Goal: Task Accomplishment & Management: Use online tool/utility

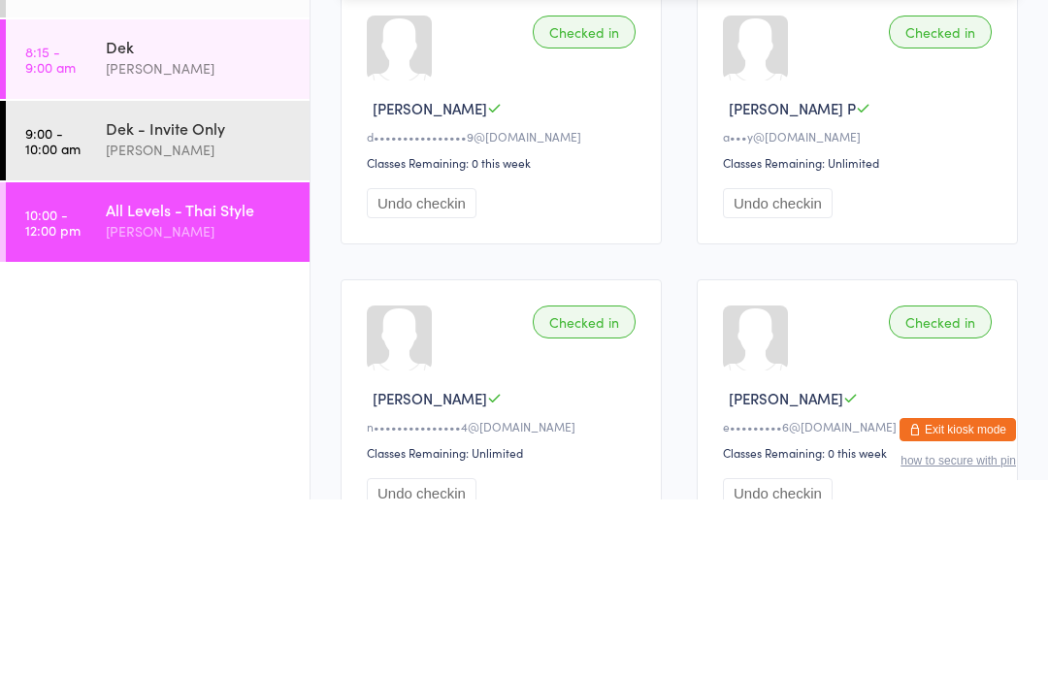
type input "[PERSON_NAME]"
click at [981, 63] on button "Drop in" at bounding box center [960, 62] width 78 height 28
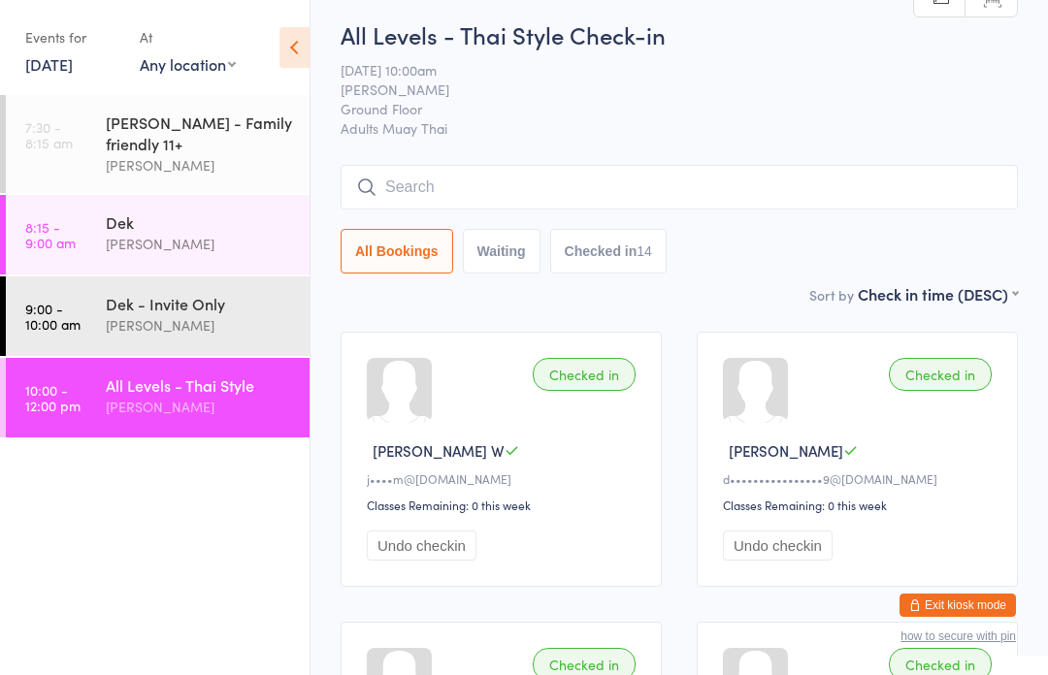
scroll to position [10, 0]
click at [66, 69] on link "[DATE]" at bounding box center [49, 63] width 48 height 21
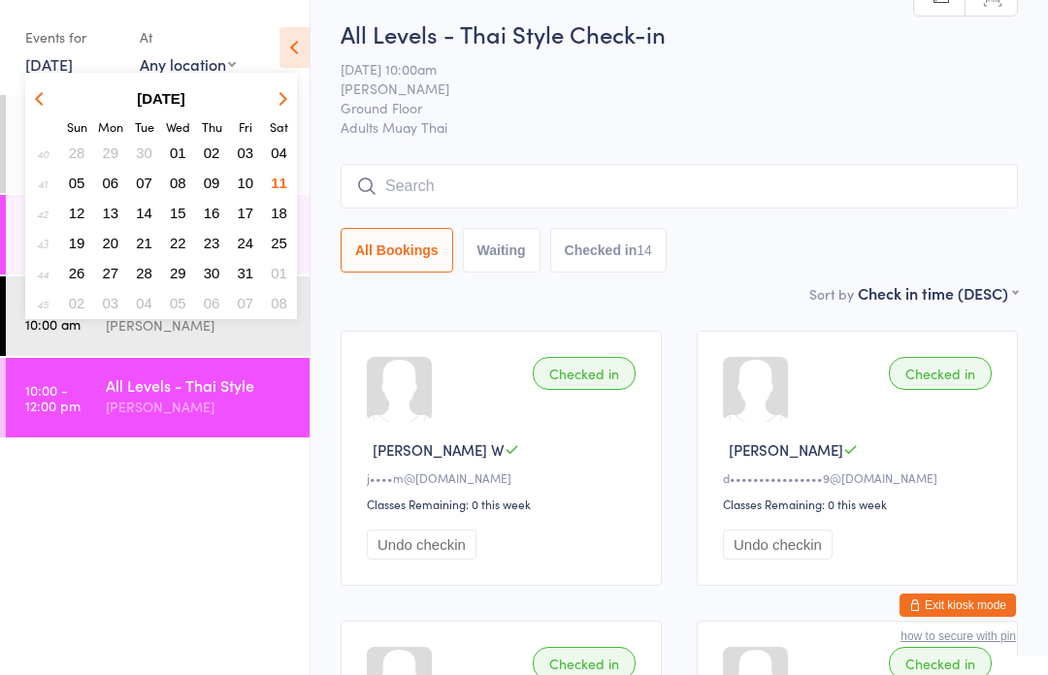
click at [84, 215] on button "12" at bounding box center [77, 213] width 30 height 26
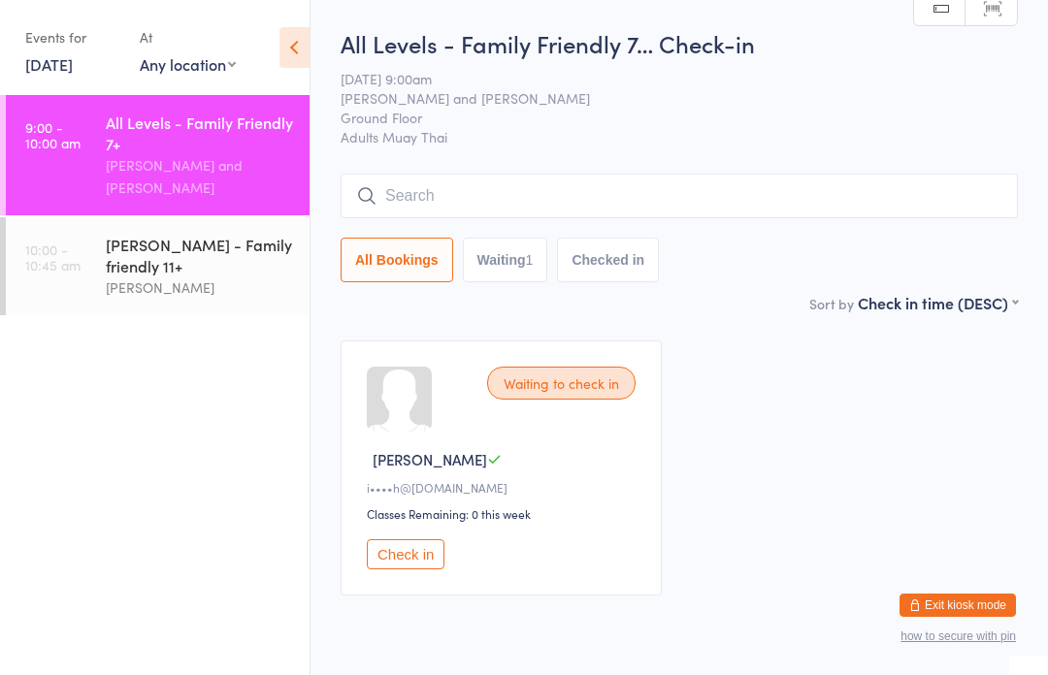
click at [531, 184] on input "search" at bounding box center [679, 196] width 677 height 45
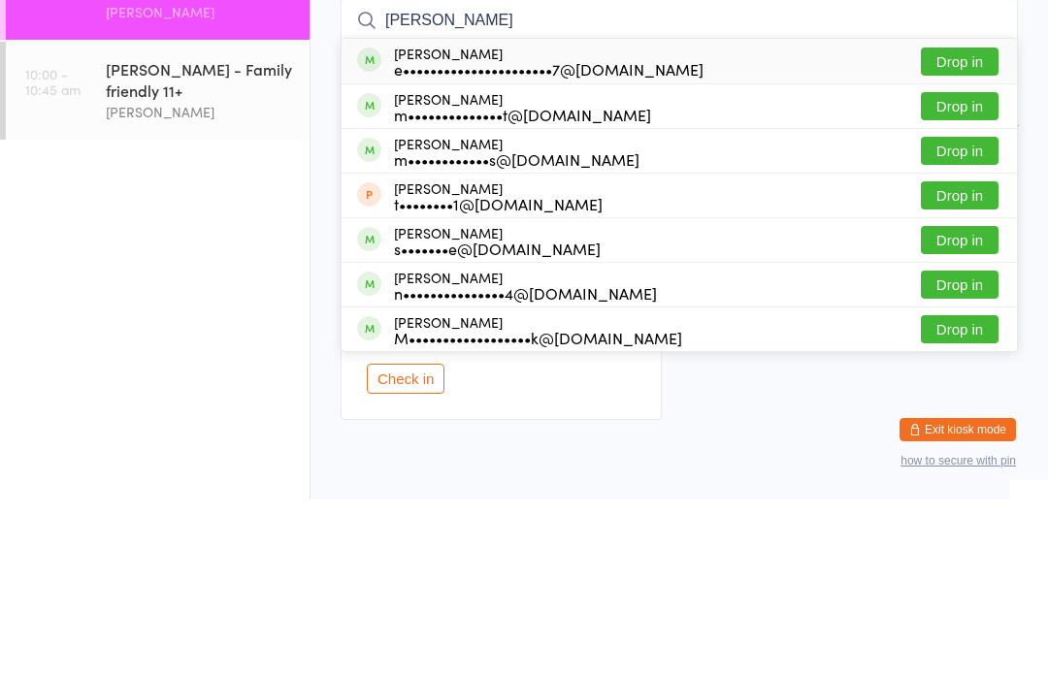
type input "[PERSON_NAME]"
click at [979, 223] on button "Drop in" at bounding box center [960, 237] width 78 height 28
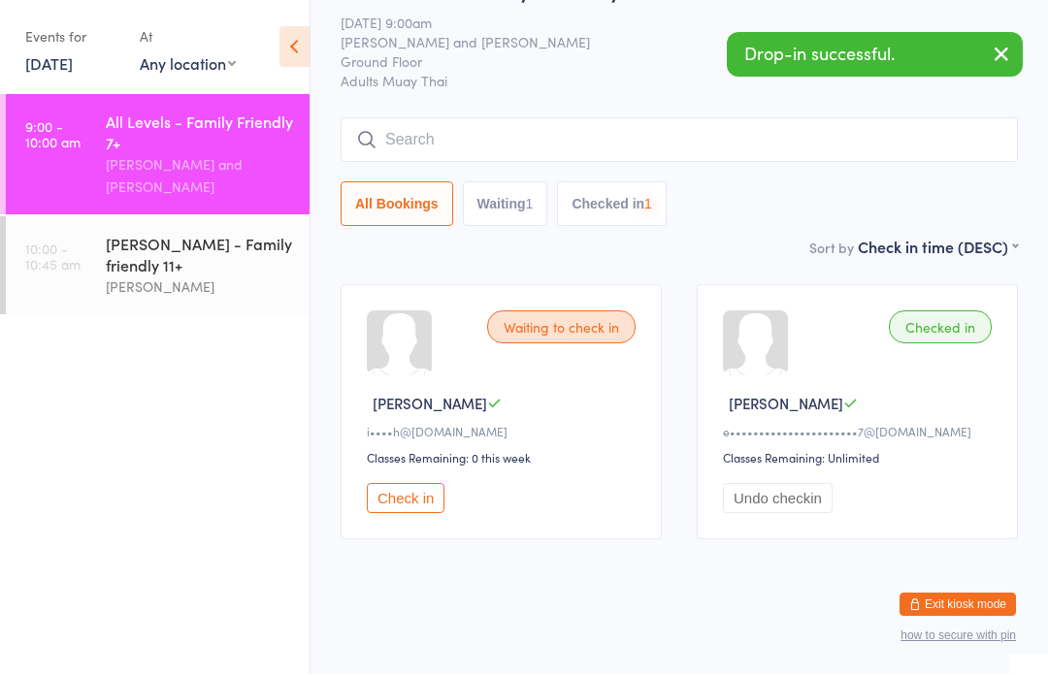
click at [173, 234] on div "[PERSON_NAME] - Family friendly 11+" at bounding box center [199, 255] width 187 height 43
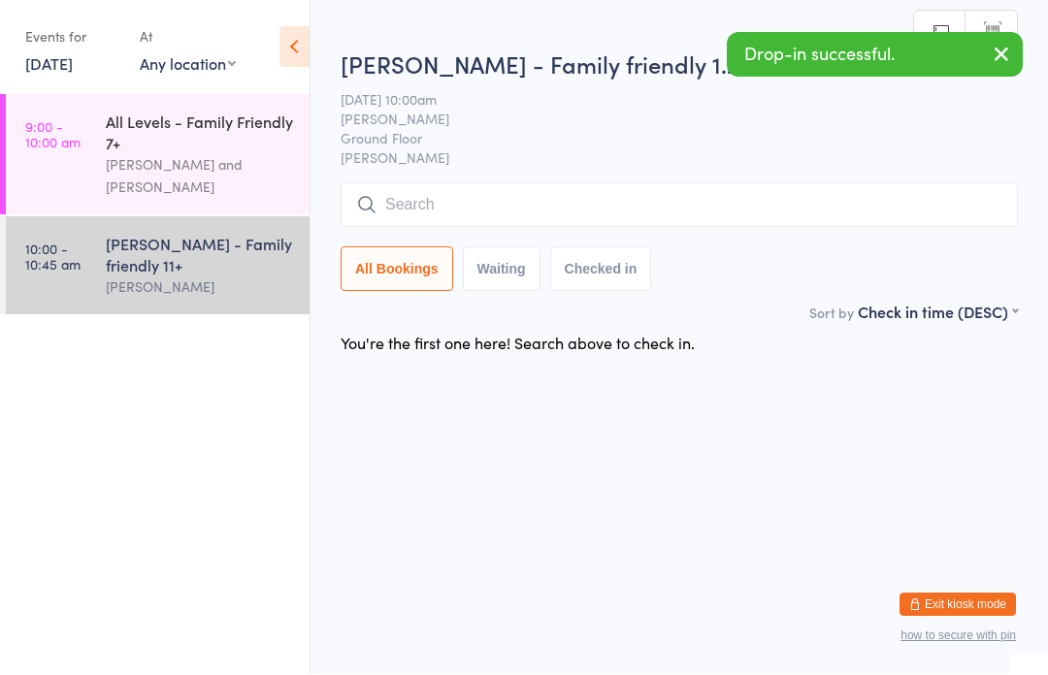
click at [442, 200] on input "search" at bounding box center [679, 205] width 677 height 45
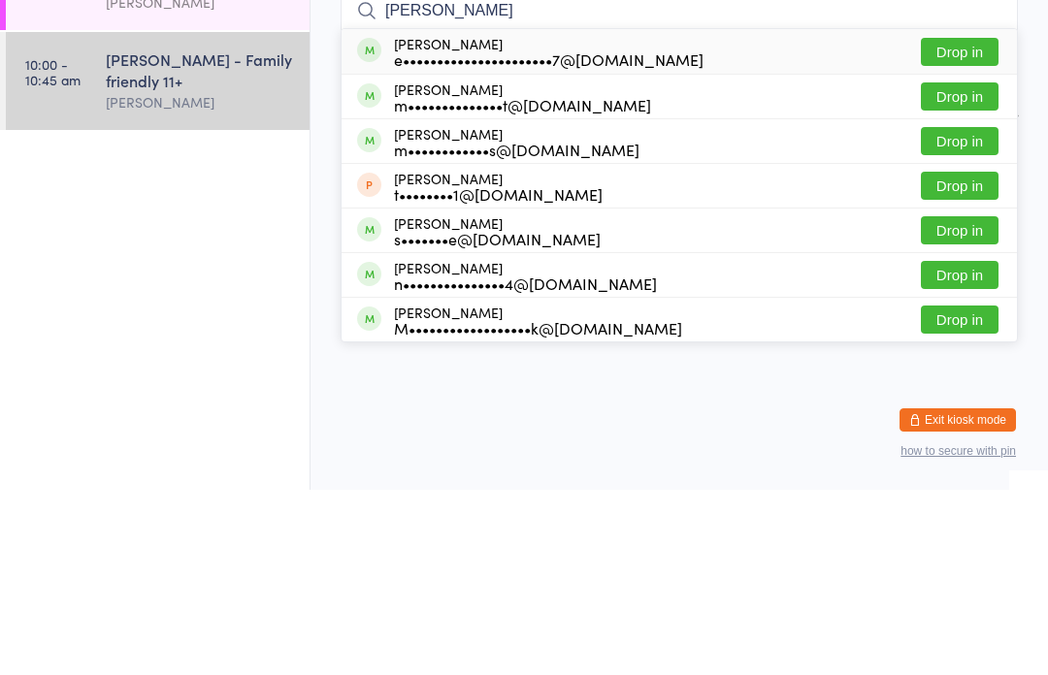
type input "[PERSON_NAME]"
click at [959, 223] on button "Drop in" at bounding box center [960, 237] width 78 height 28
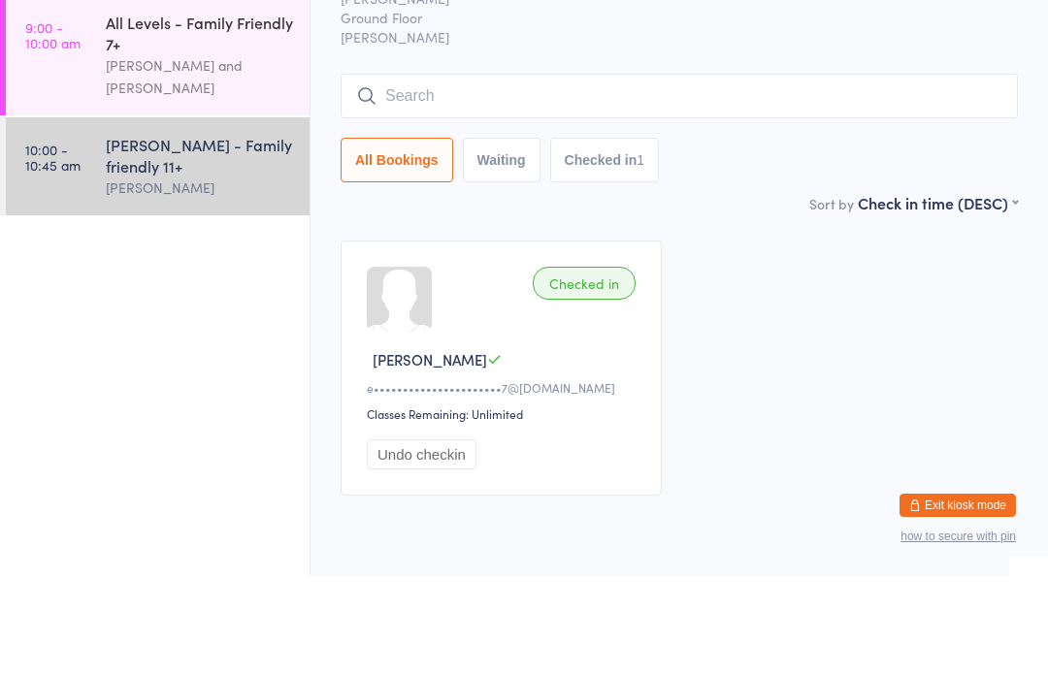
click at [194, 112] on div "All Levels - Family Friendly 7+" at bounding box center [199, 133] width 187 height 43
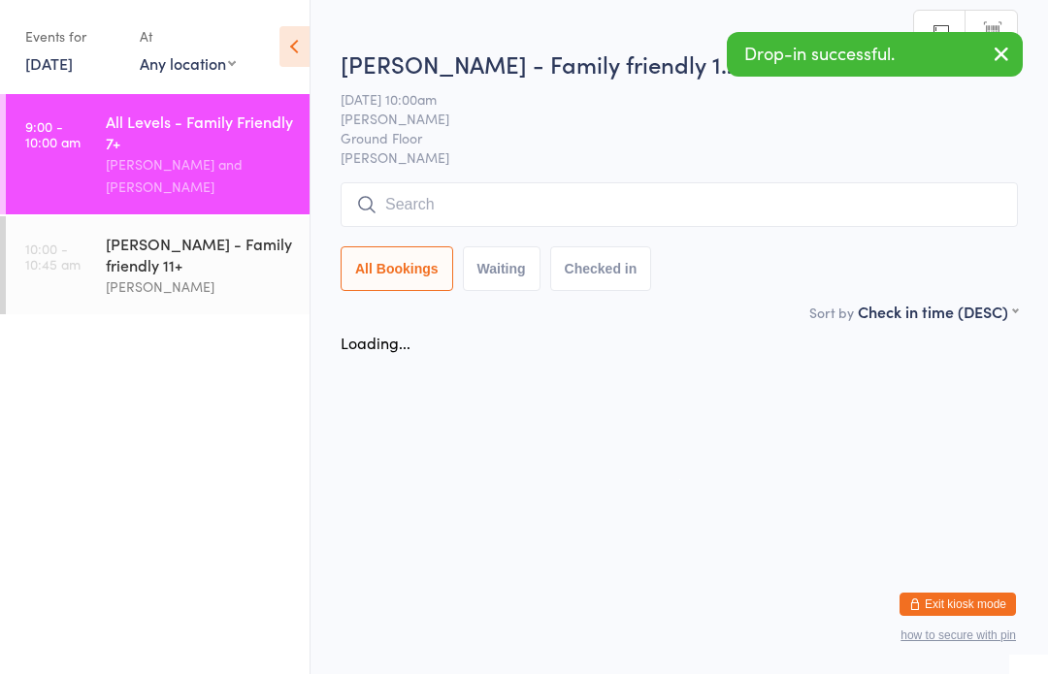
scroll to position [1, 0]
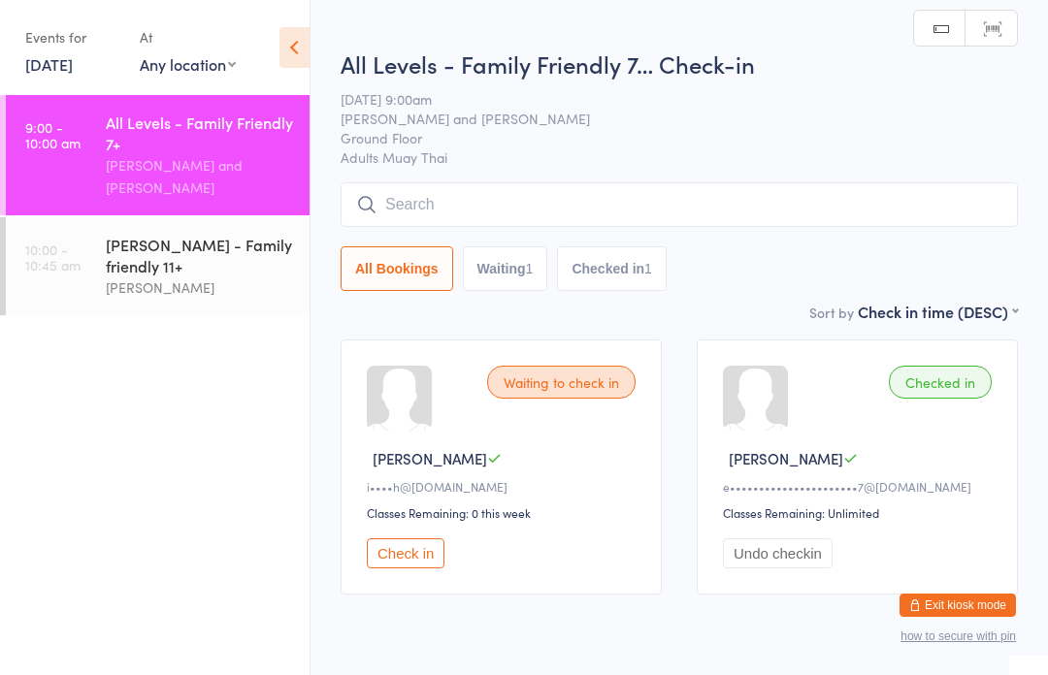
click at [478, 200] on input "search" at bounding box center [679, 204] width 677 height 45
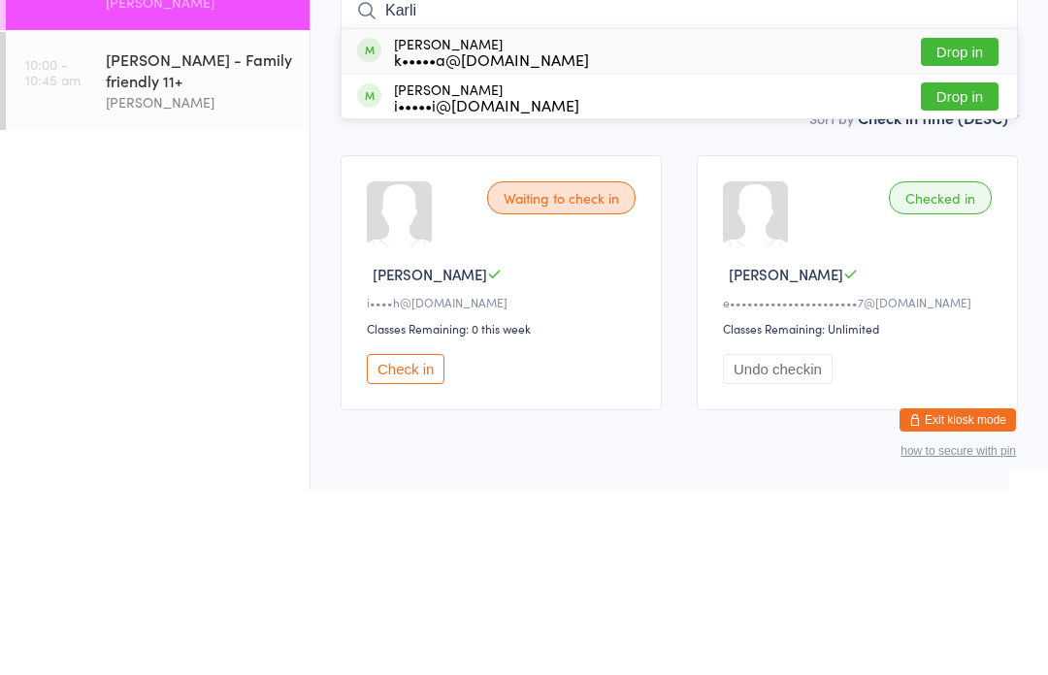
type input "Karli"
click at [958, 223] on button "Drop in" at bounding box center [960, 237] width 78 height 28
